Goal: Task Accomplishment & Management: Manage account settings

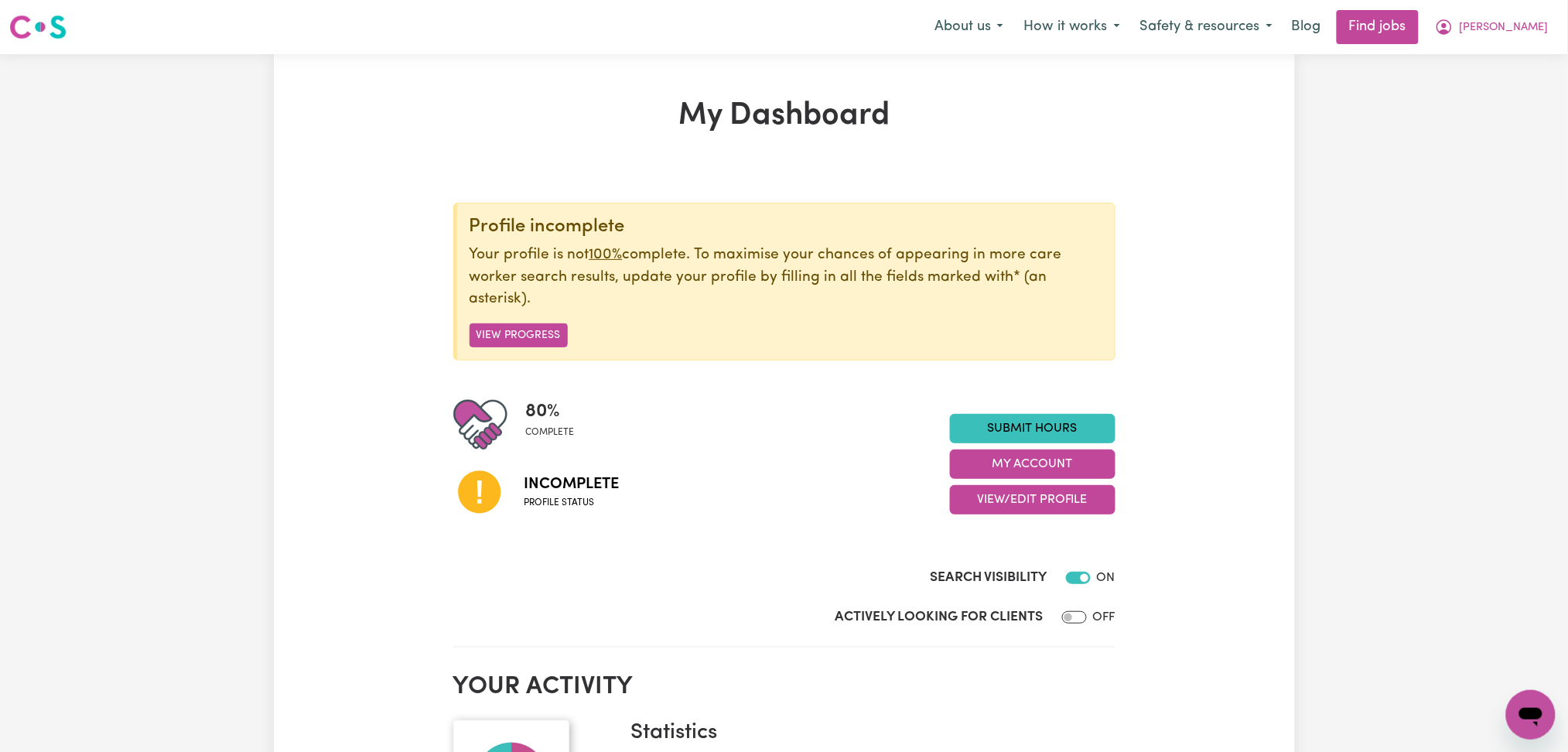
scroll to position [205, 0]
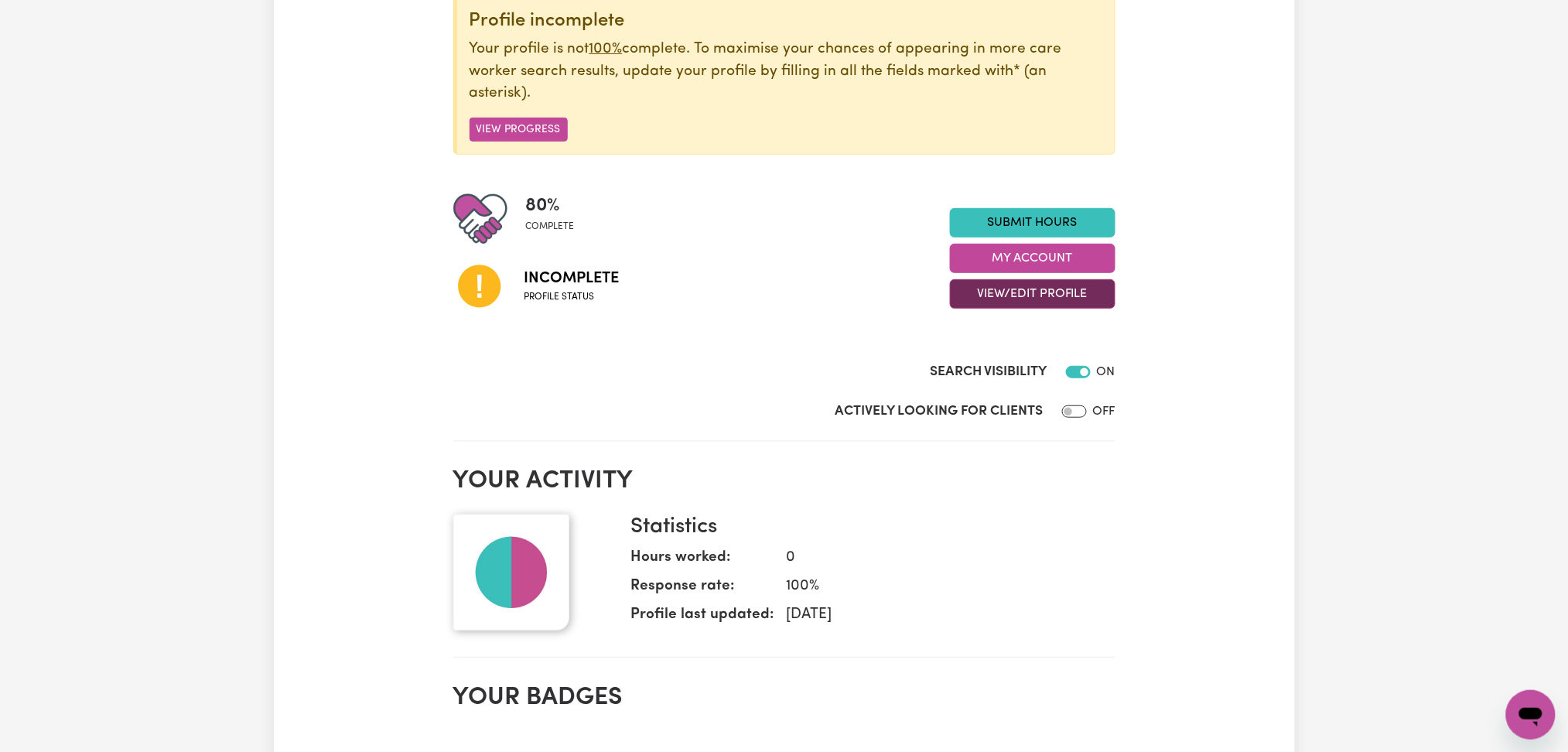
click at [1007, 299] on button "View/Edit Profile" at bounding box center [1032, 294] width 166 height 29
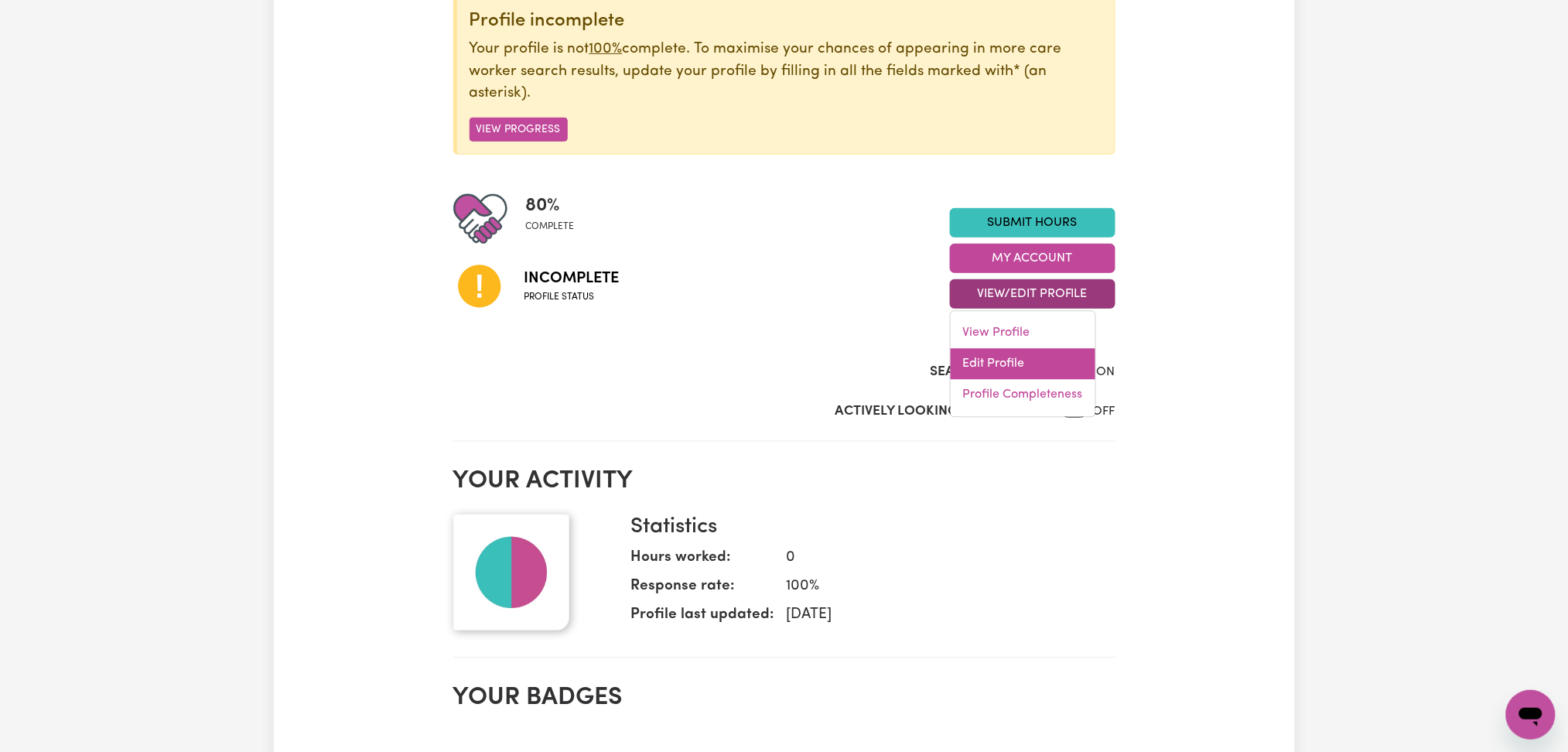
click at [977, 359] on link "Edit Profile" at bounding box center [1023, 364] width 145 height 31
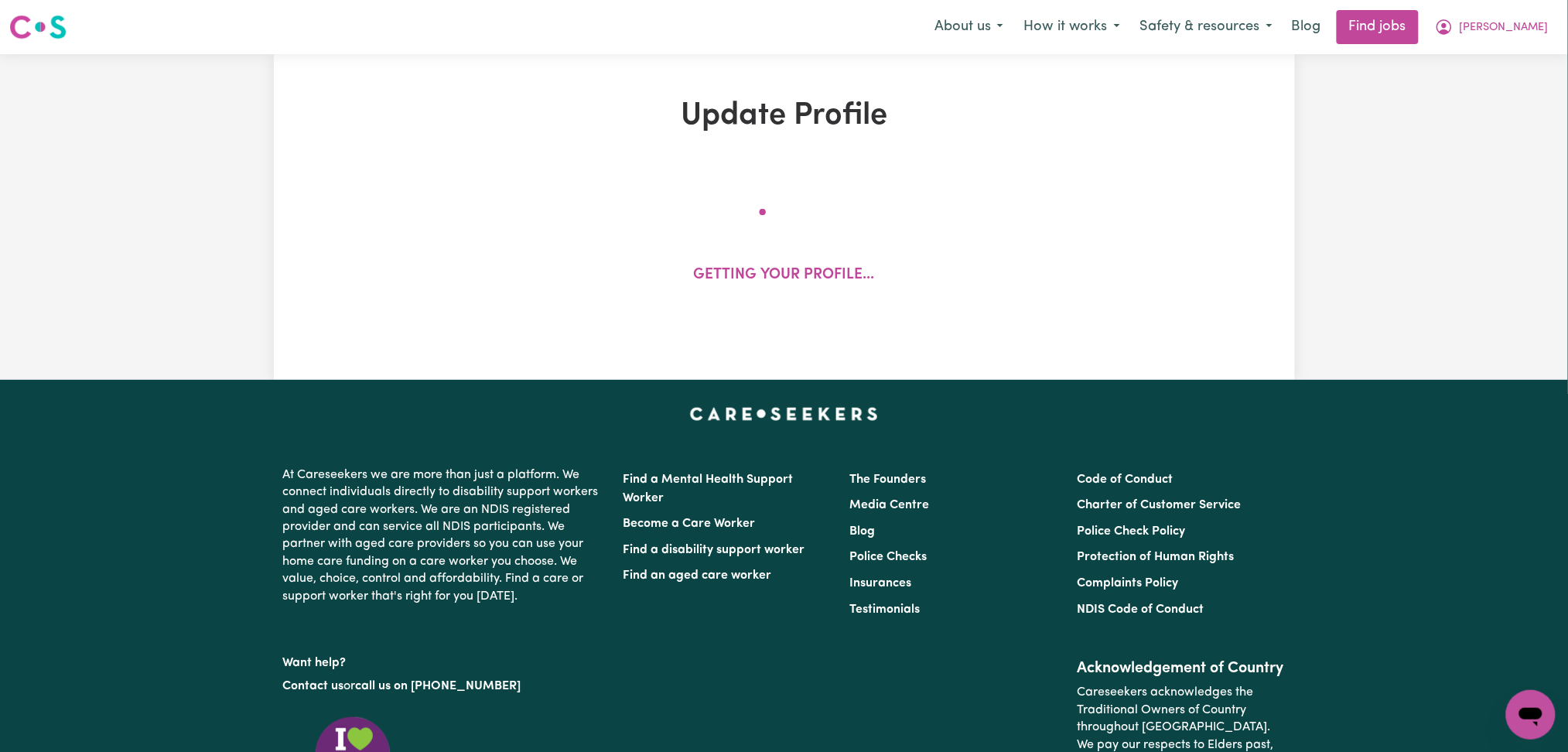
select select "[DEMOGRAPHIC_DATA]"
select select "[DEMOGRAPHIC_DATA] Citizen"
select select "Studying a healthcare related degree or qualification"
select select "55"
select select "104"
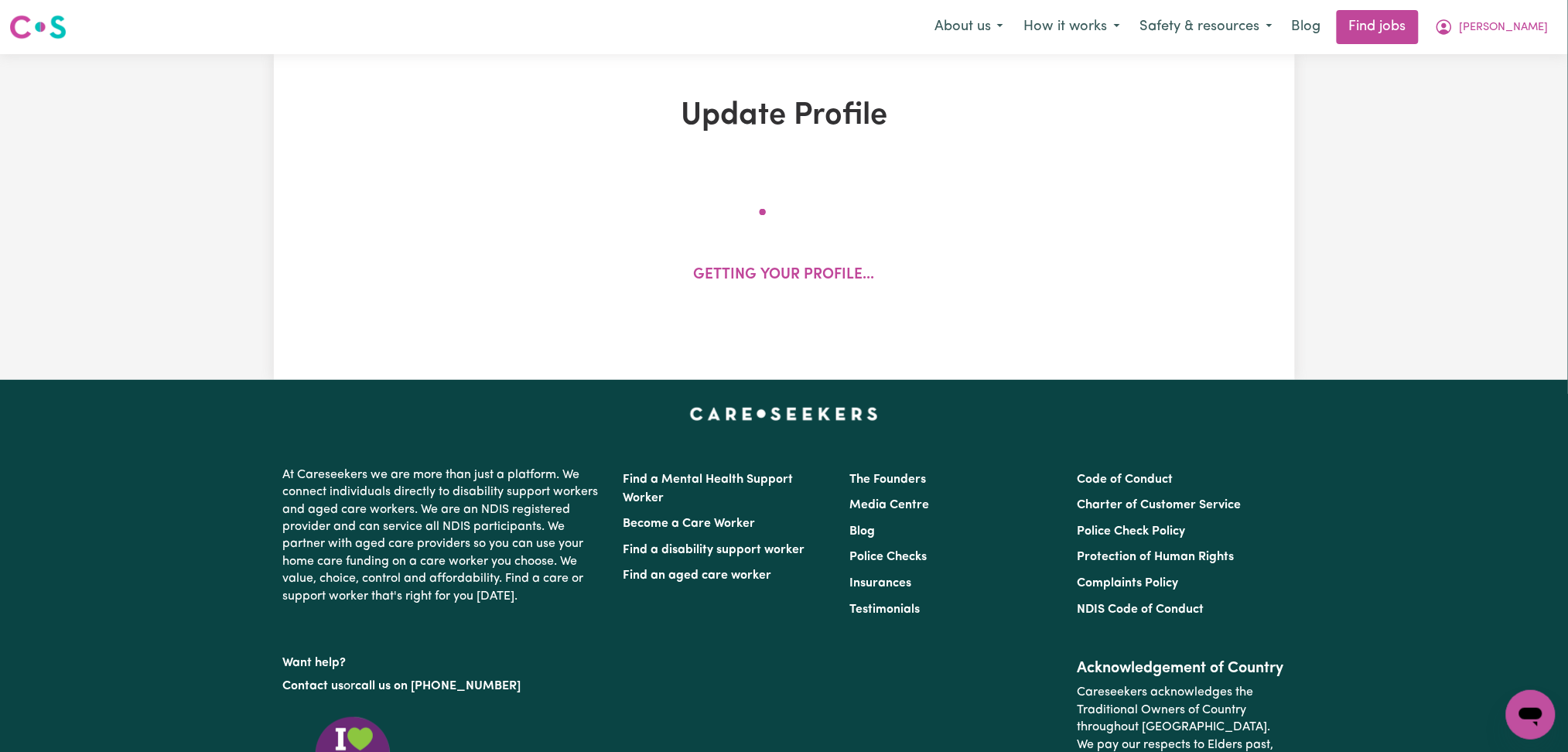
select select "120"
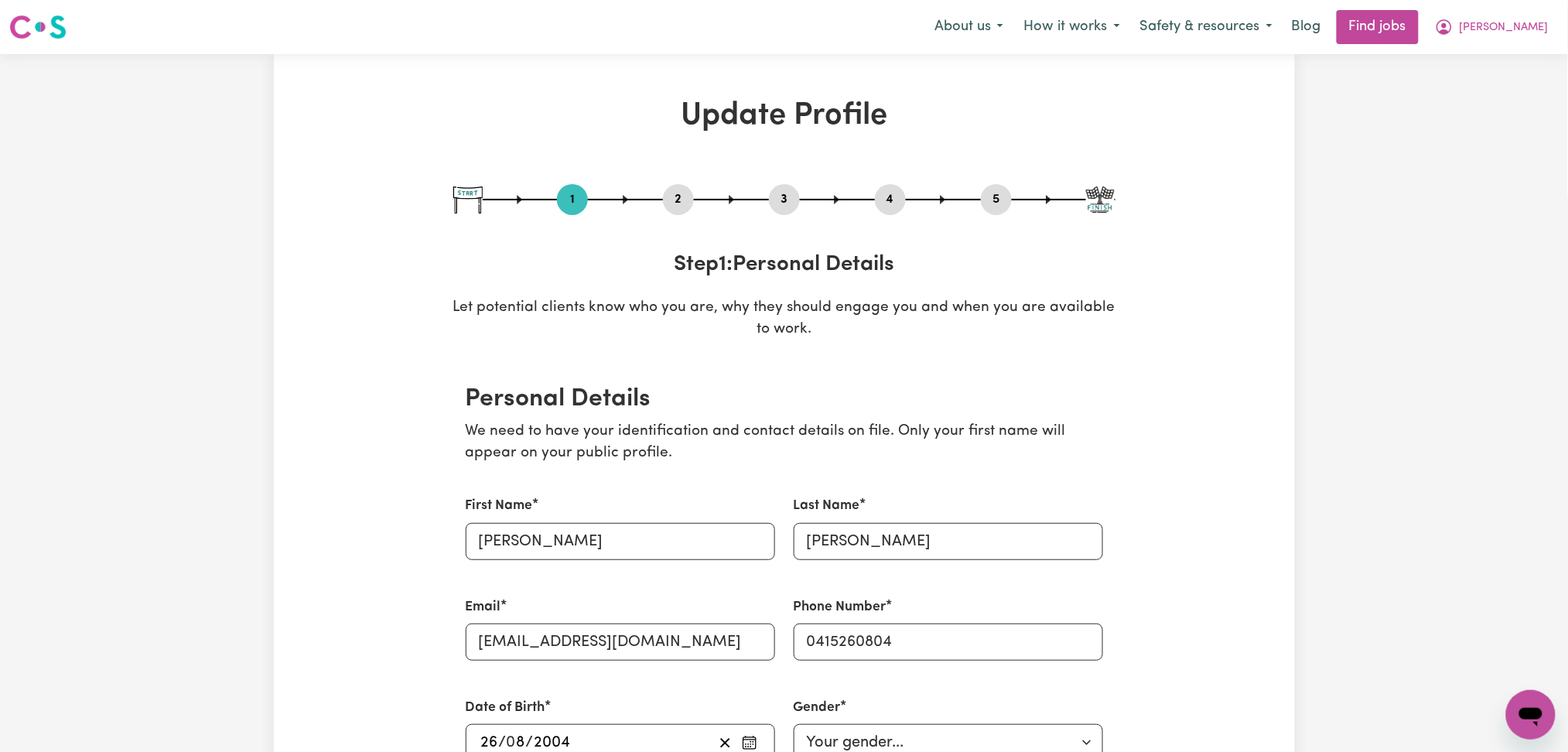
click at [678, 204] on button "2" at bounding box center [679, 200] width 31 height 20
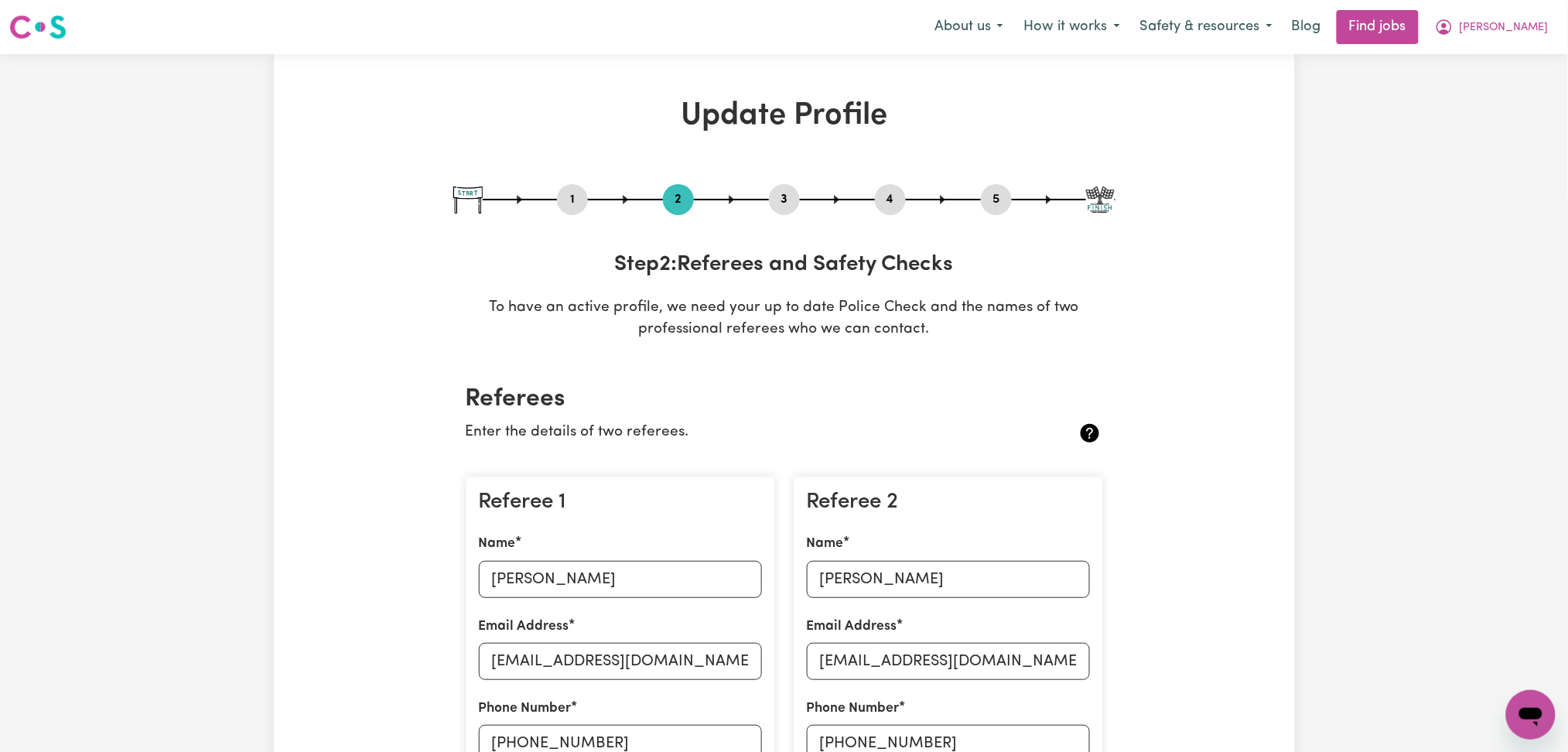
scroll to position [309, 0]
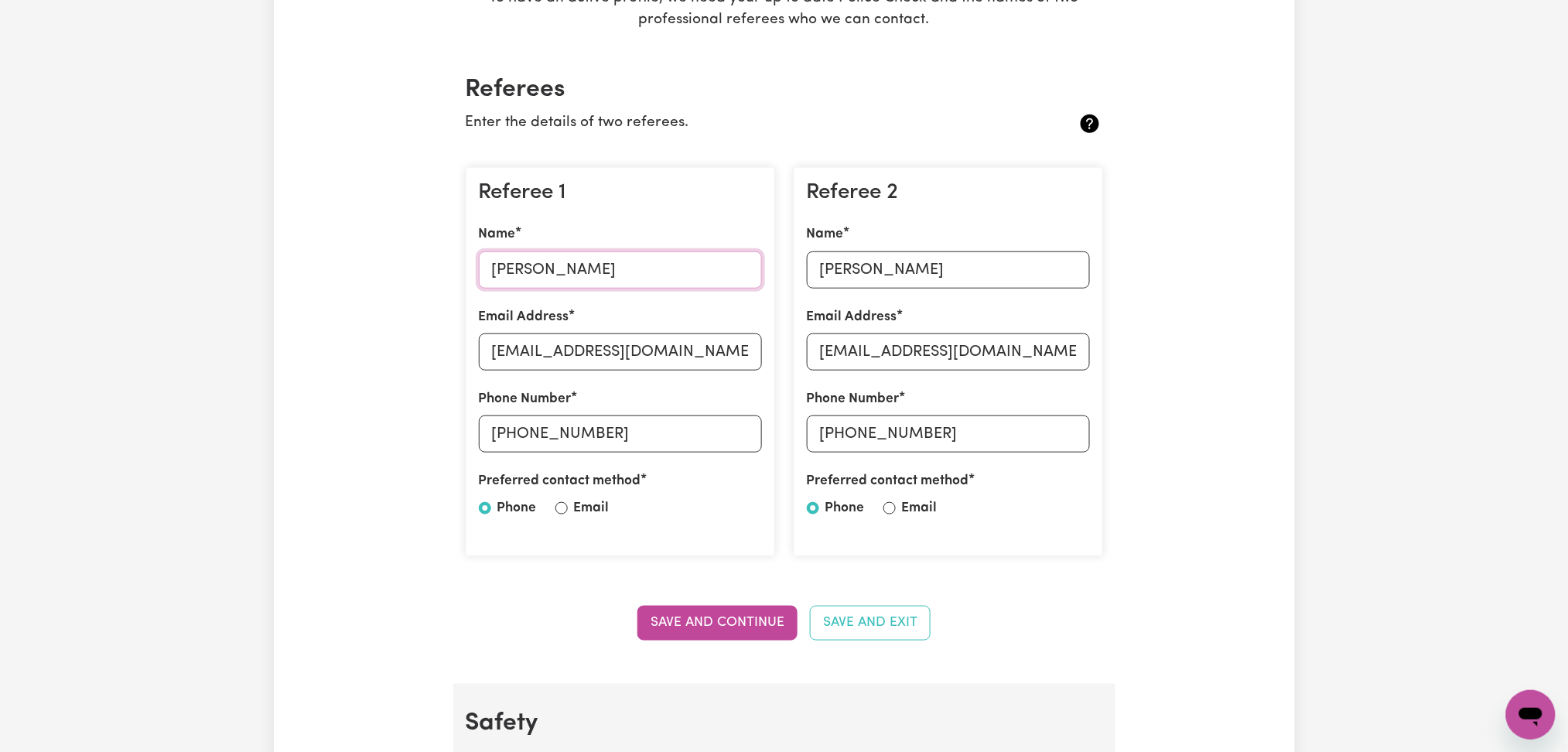
click at [607, 267] on input "[PERSON_NAME]" at bounding box center [620, 270] width 283 height 37
click at [615, 372] on div "Referee 1 Name [PERSON_NAME] Email Address [EMAIL_ADDRESS][DOMAIN_NAME] Phone N…" at bounding box center [620, 361] width 309 height 390
click at [619, 348] on input "[EMAIL_ADDRESS][DOMAIN_NAME]" at bounding box center [620, 352] width 283 height 37
drag, startPoint x: 522, startPoint y: 434, endPoint x: 787, endPoint y: 437, distance: 265.0
click at [787, 437] on div "Referee 1 Name [PERSON_NAME] Email Address [EMAIL_ADDRESS][DOMAIN_NAME] Phone N…" at bounding box center [784, 362] width 656 height 415
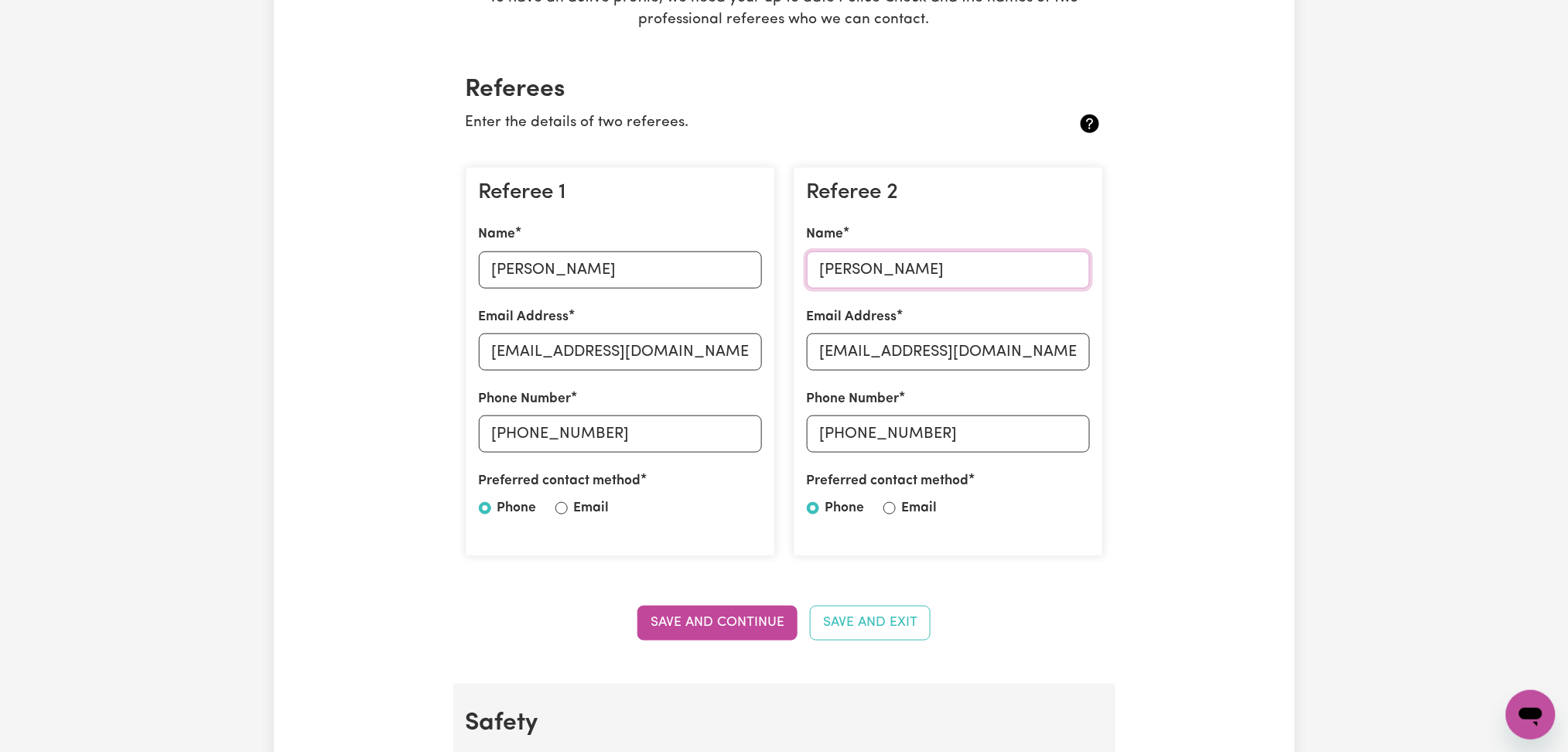
click at [944, 266] on input "[PERSON_NAME]" at bounding box center [948, 270] width 283 height 37
click at [943, 361] on input "[EMAIL_ADDRESS][DOMAIN_NAME]" at bounding box center [948, 352] width 283 height 37
drag, startPoint x: 848, startPoint y: 433, endPoint x: 1089, endPoint y: 437, distance: 241.0
click at [1089, 437] on input "[PHONE_NUMBER]" at bounding box center [948, 434] width 283 height 37
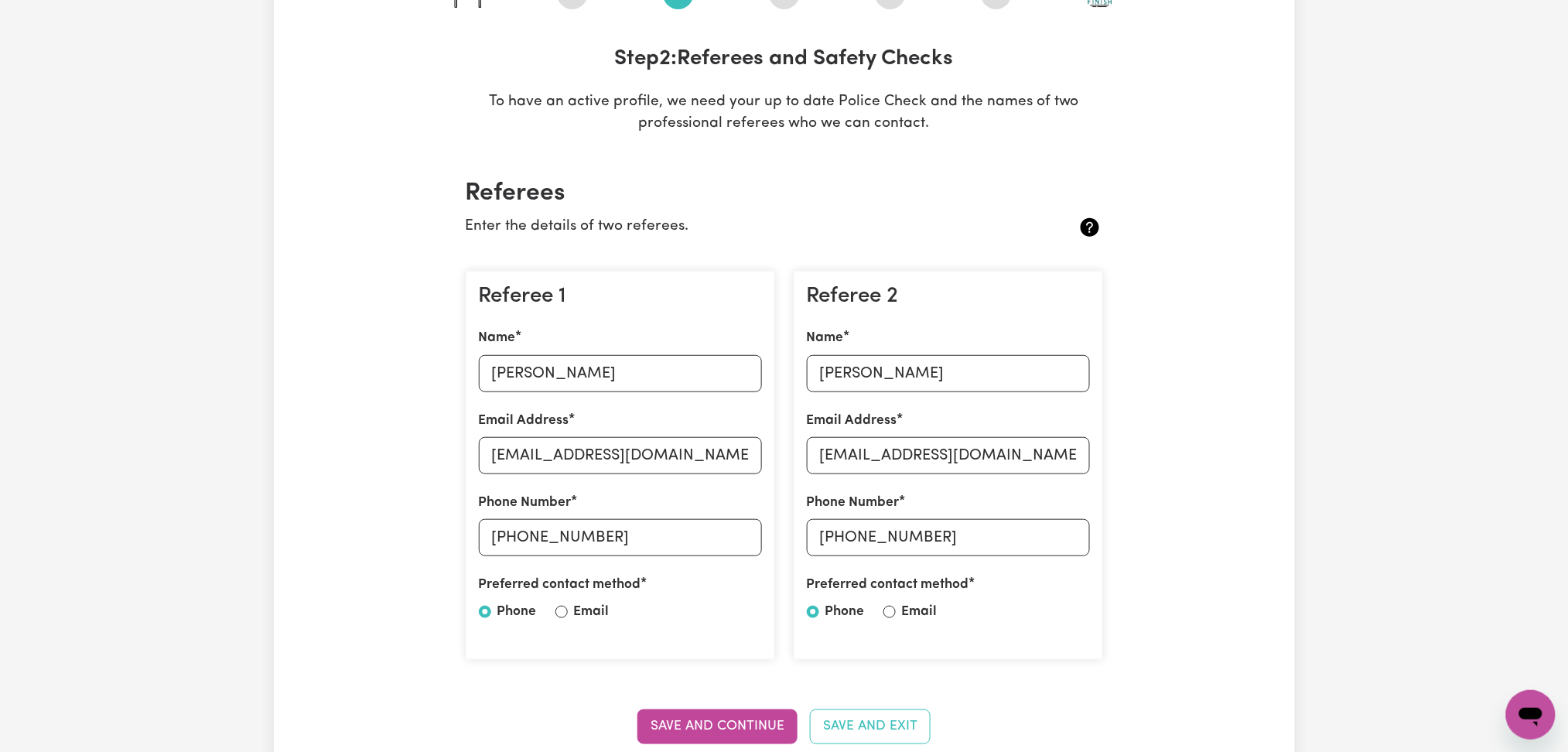
scroll to position [103, 0]
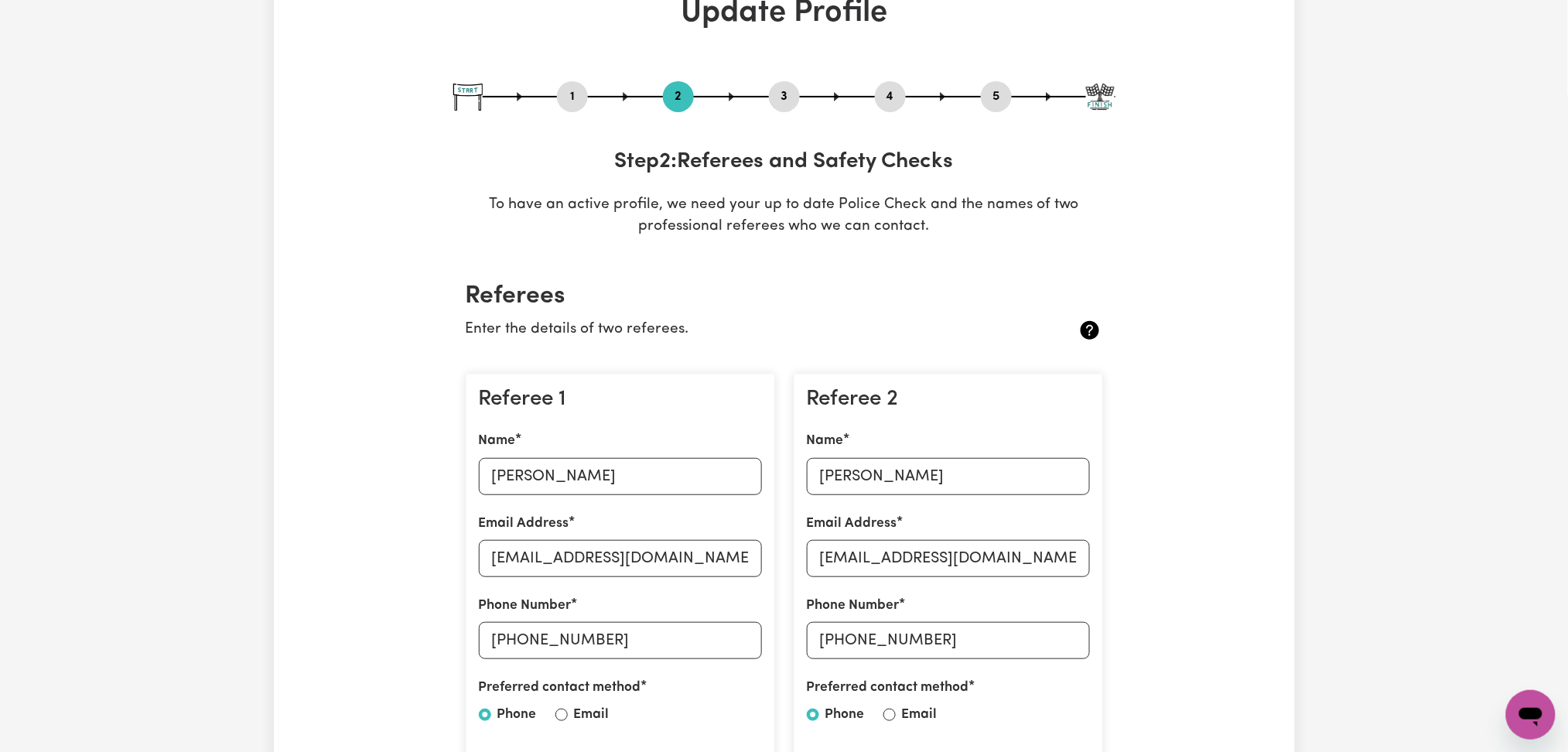
click at [887, 100] on button "4" at bounding box center [890, 96] width 31 height 20
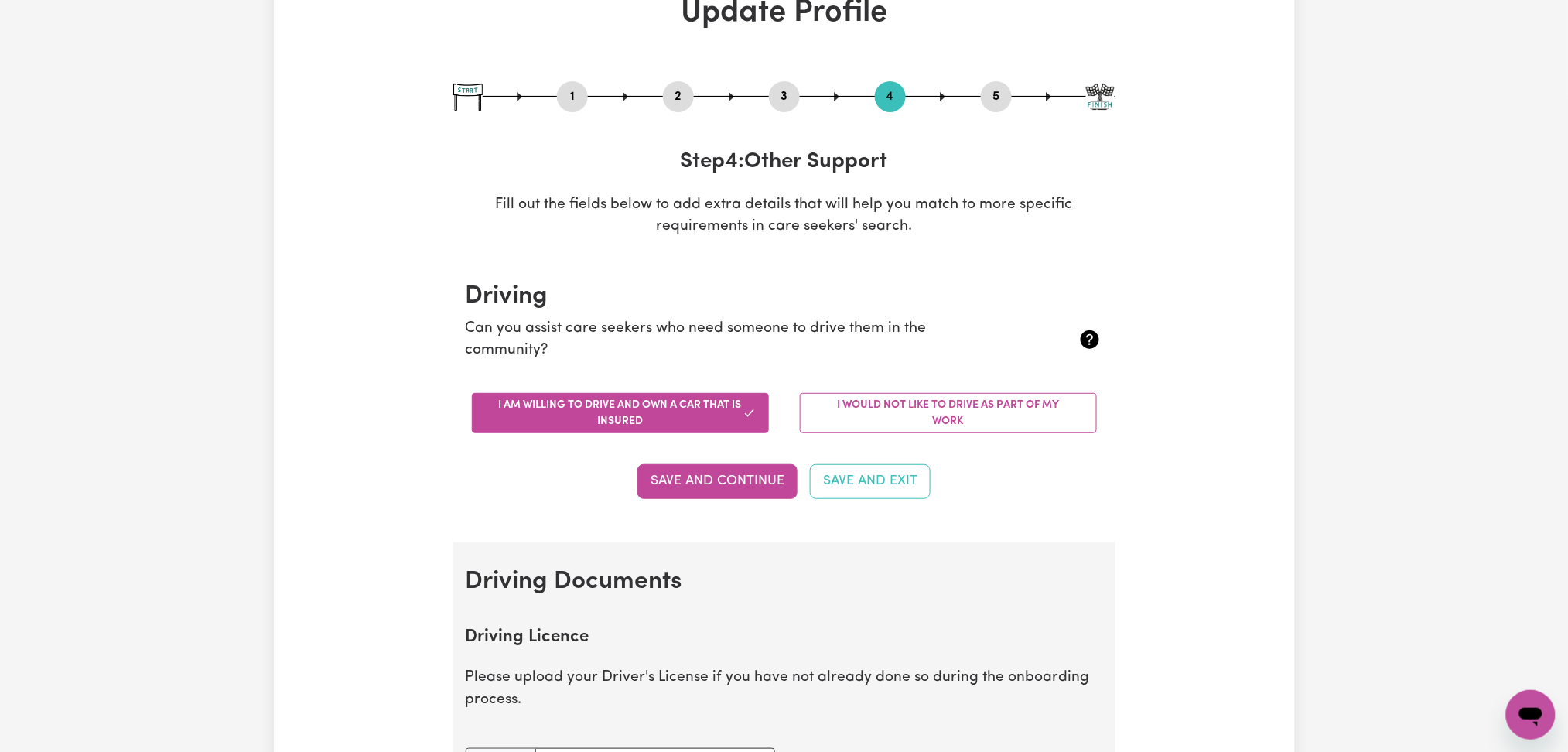
drag, startPoint x: 1007, startPoint y: 94, endPoint x: 992, endPoint y: 109, distance: 21.2
click at [1007, 94] on button "5" at bounding box center [997, 96] width 31 height 20
select select "I am providing services privately on my own"
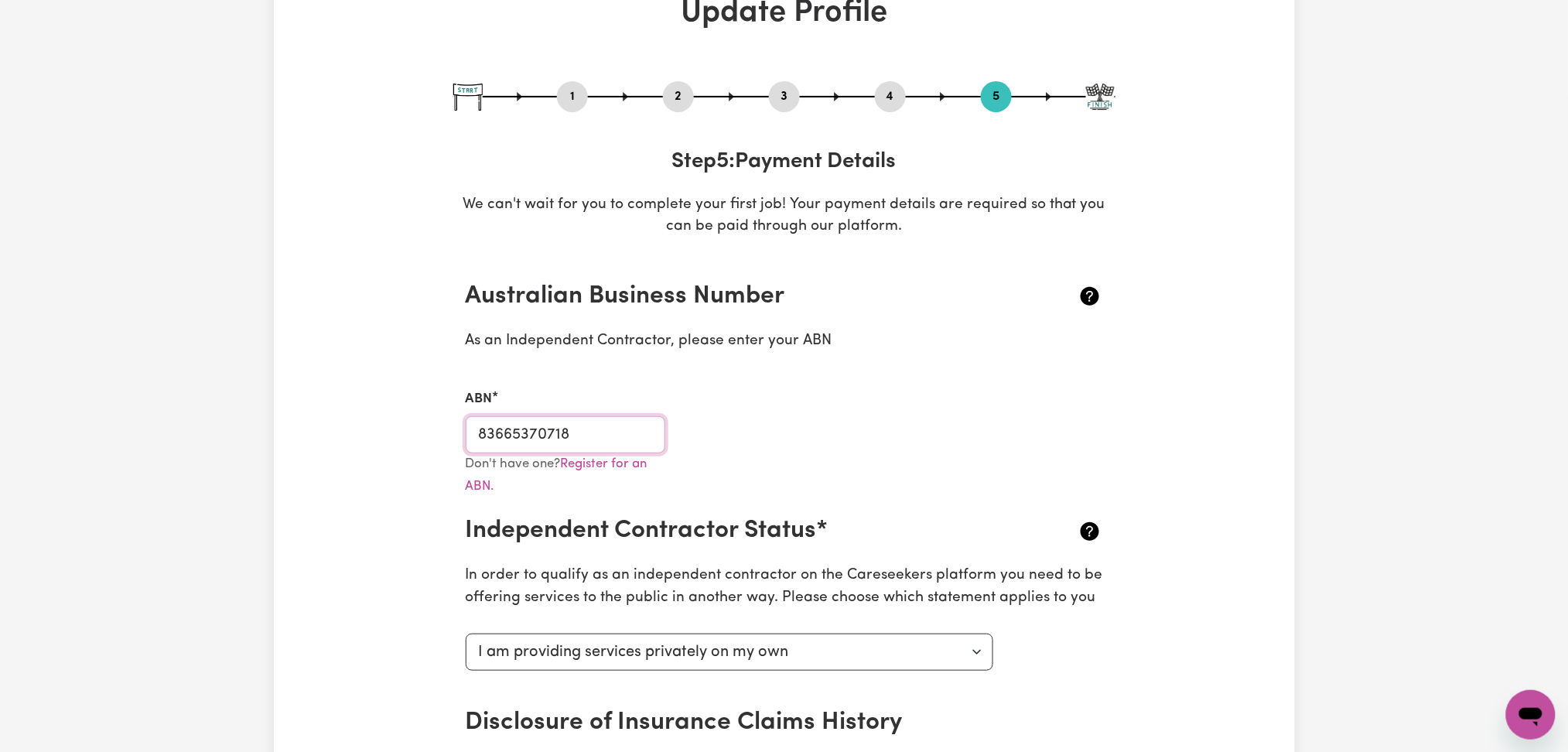
click at [638, 423] on input "83665370718" at bounding box center [566, 435] width 201 height 37
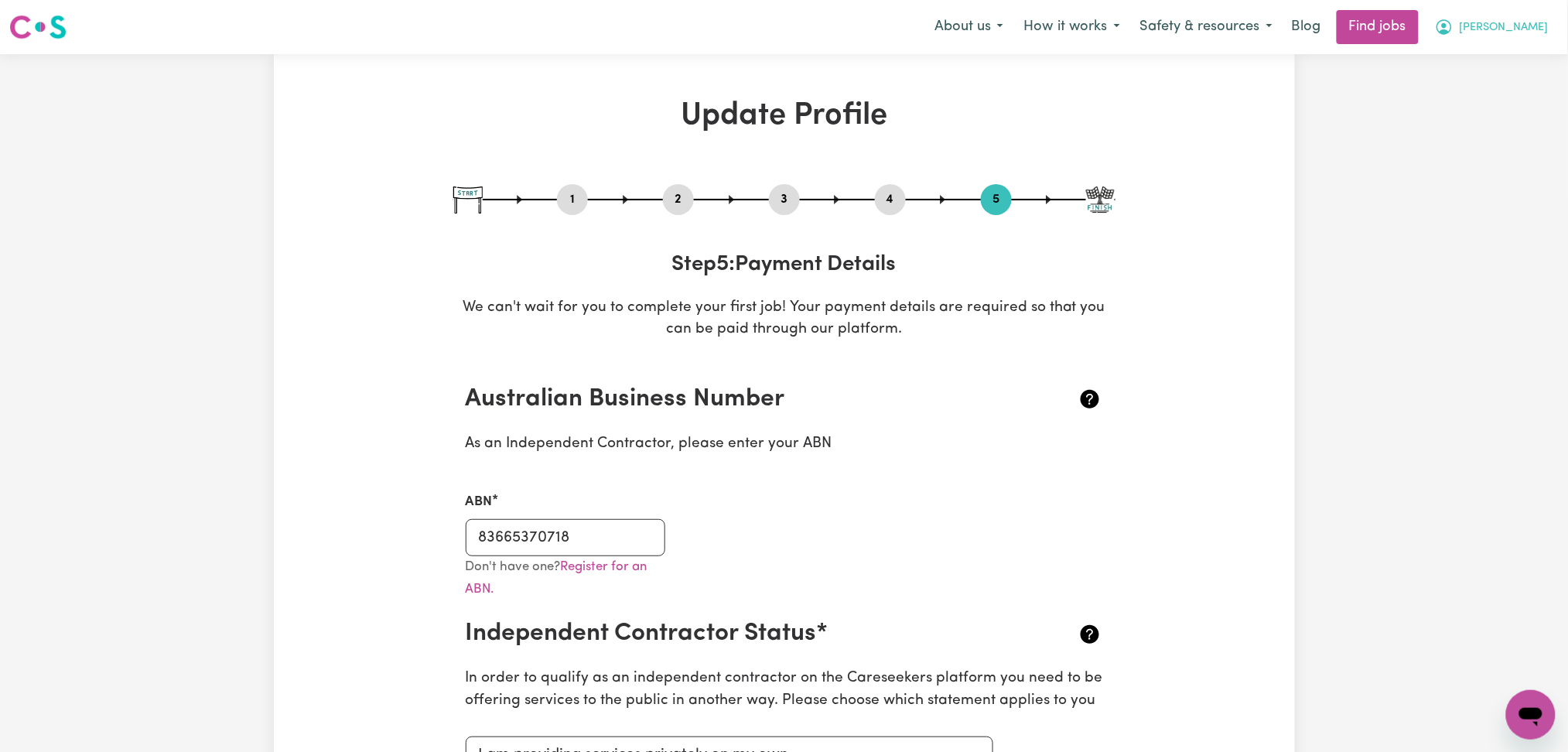
click at [1524, 22] on button "[PERSON_NAME]" at bounding box center [1492, 27] width 134 height 32
click at [1518, 110] on link "Logout" at bounding box center [1496, 118] width 122 height 29
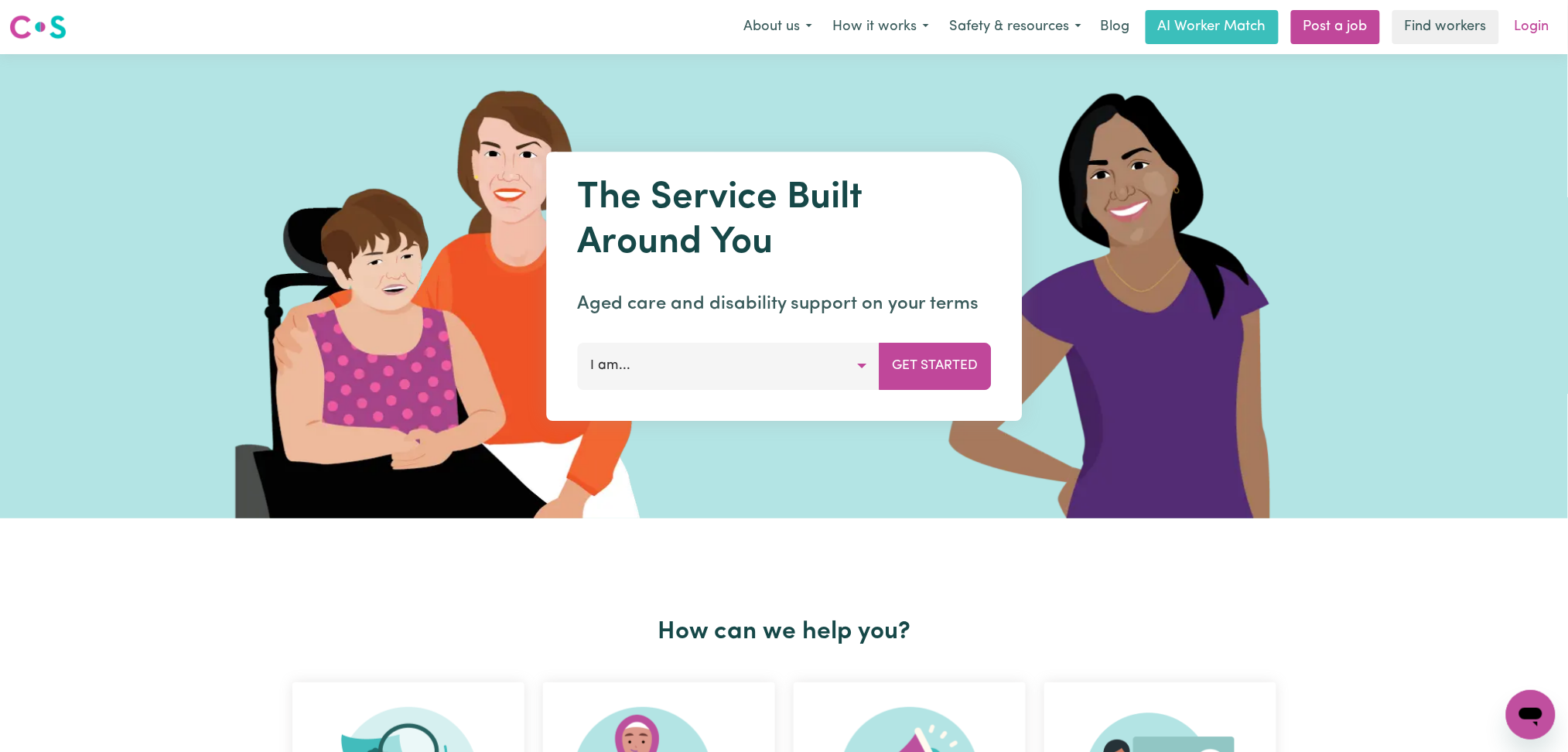
click at [1527, 26] on link "Login" at bounding box center [1532, 27] width 53 height 34
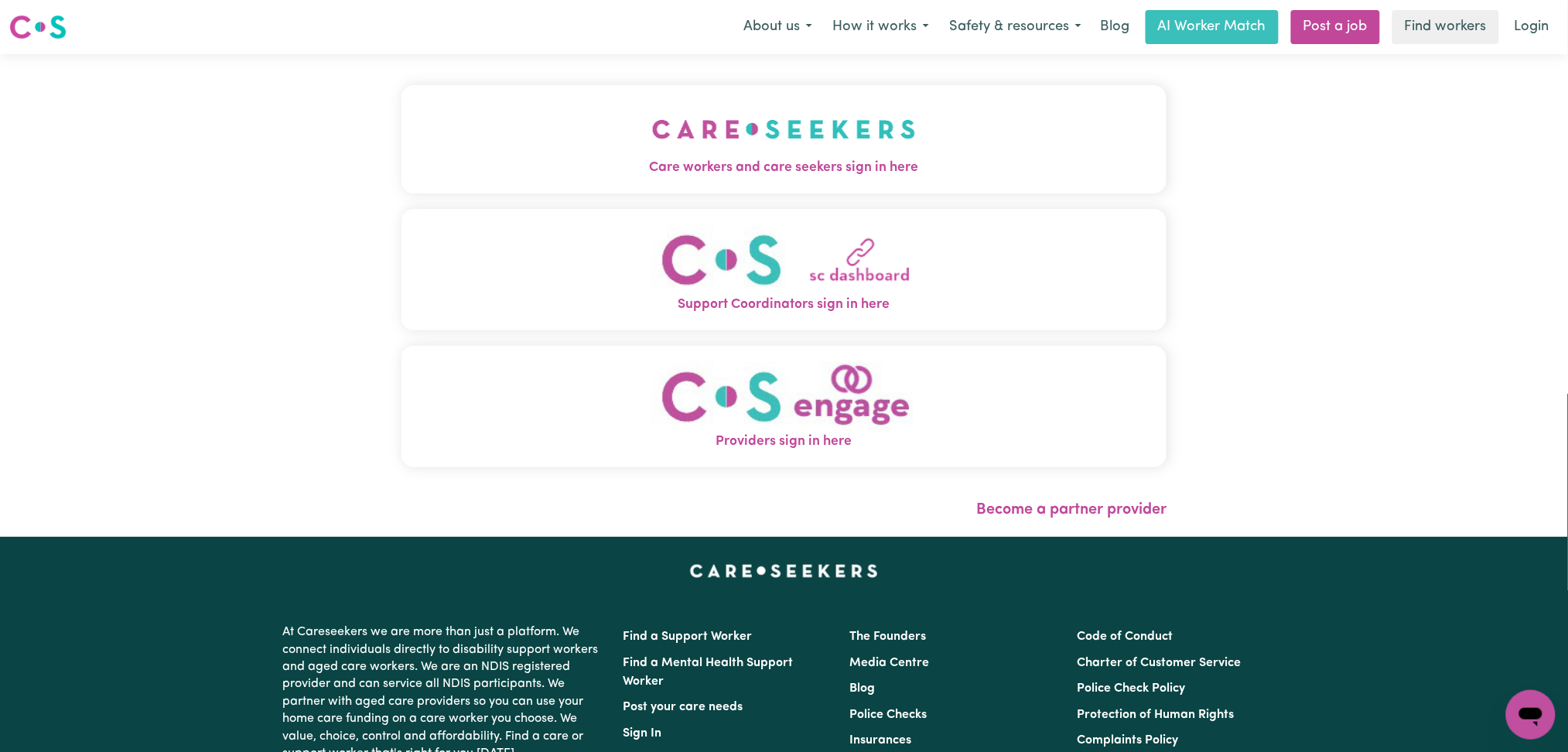
click at [614, 100] on button "Care workers and care seekers sign in here" at bounding box center [784, 139] width 766 height 108
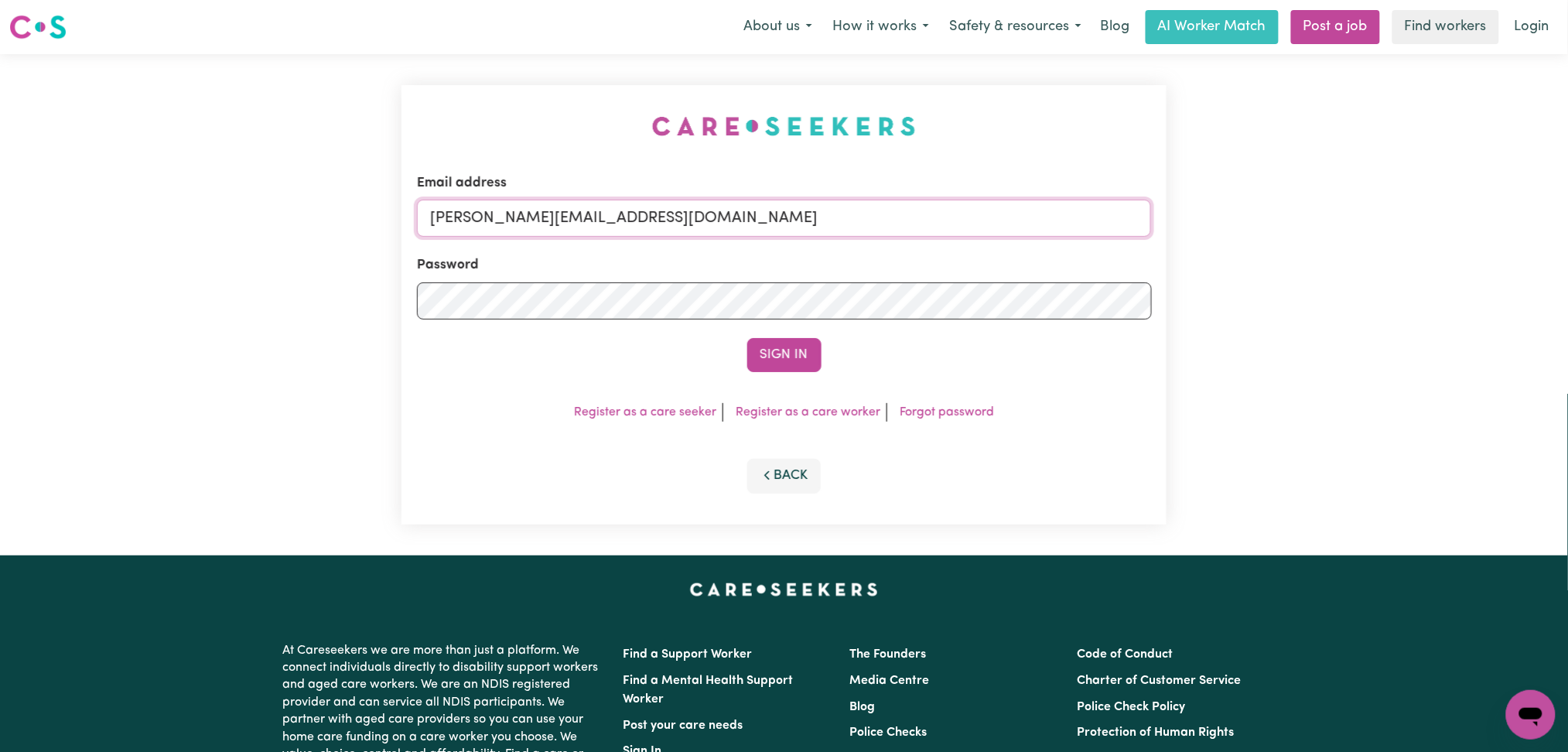
click at [686, 216] on input "[PERSON_NAME][EMAIL_ADDRESS][DOMAIN_NAME]" at bounding box center [784, 218] width 734 height 37
drag, startPoint x: 515, startPoint y: 213, endPoint x: 1221, endPoint y: 283, distance: 709.5
click at [1221, 283] on div "Email address Superuser~[EMAIL_ADDRESS][DOMAIN_NAME] Password Sign In Register …" at bounding box center [784, 304] width 1568 height 502
click at [747, 338] on button "Sign In" at bounding box center [784, 355] width 74 height 34
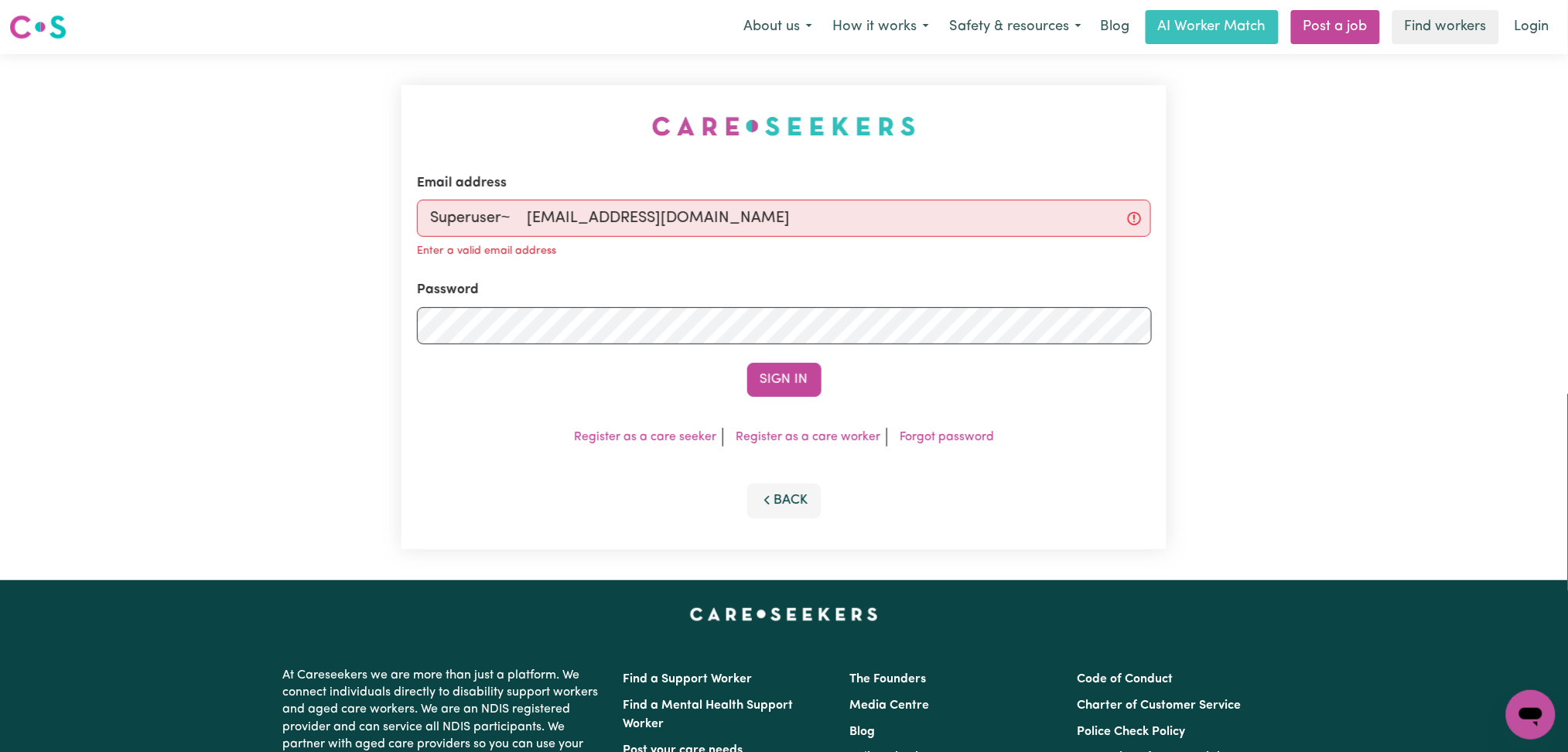
drag, startPoint x: 534, startPoint y: 216, endPoint x: 511, endPoint y: 216, distance: 23.0
click at [511, 216] on input "Superuser~ [EMAIL_ADDRESS][DOMAIN_NAME]" at bounding box center [784, 218] width 734 height 37
type input "Superuser~[EMAIL_ADDRESS][DOMAIN_NAME]"
click at [747, 363] on button "Sign In" at bounding box center [784, 380] width 74 height 34
